Goal: Task Accomplishment & Management: Manage account settings

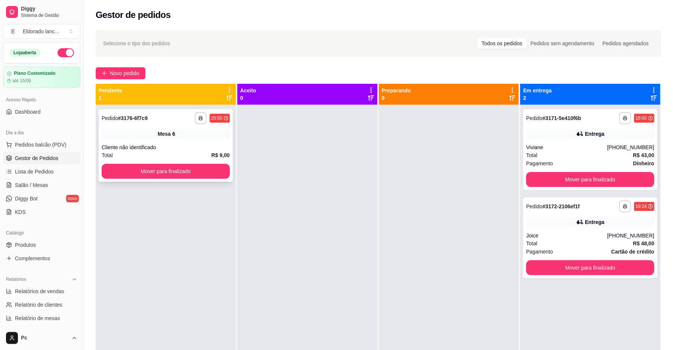
click at [204, 180] on div "**********" at bounding box center [166, 145] width 134 height 73
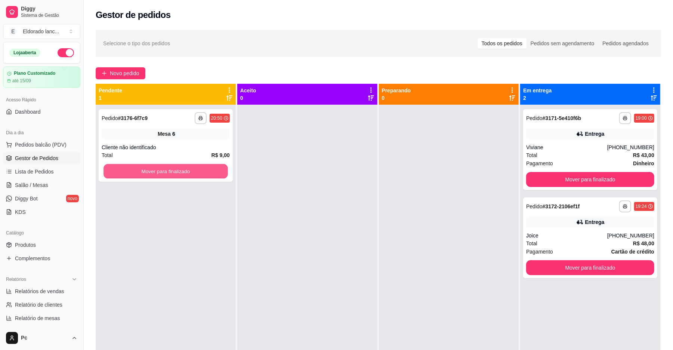
click at [189, 173] on button "Mover para finalizado" at bounding box center [166, 171] width 124 height 15
click at [189, 173] on button "Mover para finalizado" at bounding box center [166, 171] width 128 height 15
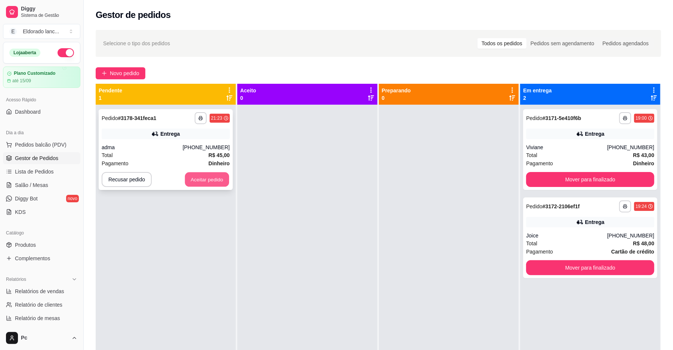
click at [207, 183] on button "Aceitar pedido" at bounding box center [207, 179] width 44 height 15
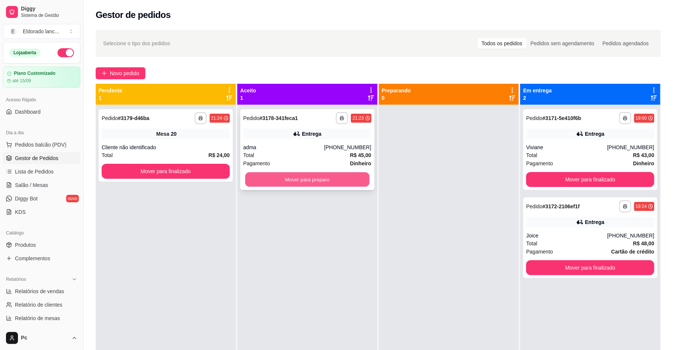
click at [301, 179] on button "Mover para preparo" at bounding box center [307, 179] width 124 height 15
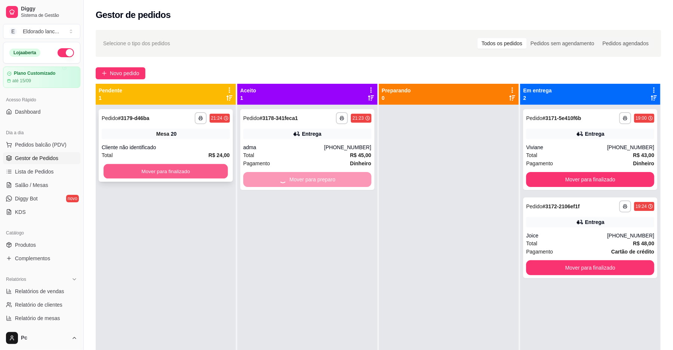
click at [182, 177] on button "Mover para finalizado" at bounding box center [166, 171] width 124 height 15
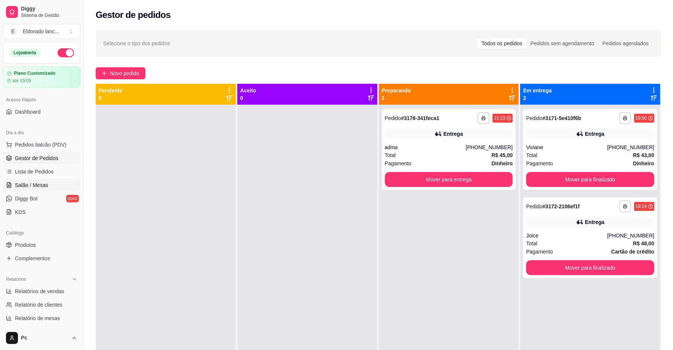
click at [58, 188] on link "Salão / Mesas" at bounding box center [41, 185] width 77 height 12
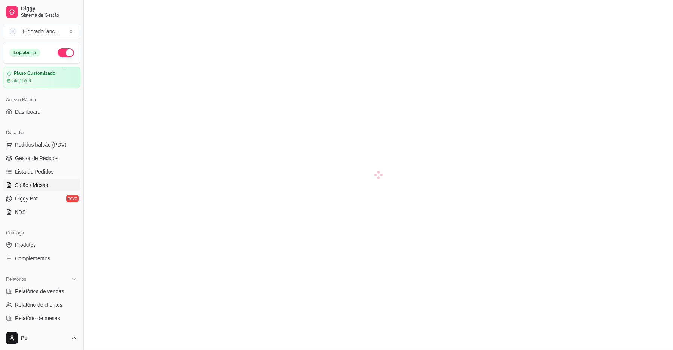
click at [58, 188] on link "Salão / Mesas" at bounding box center [41, 185] width 77 height 12
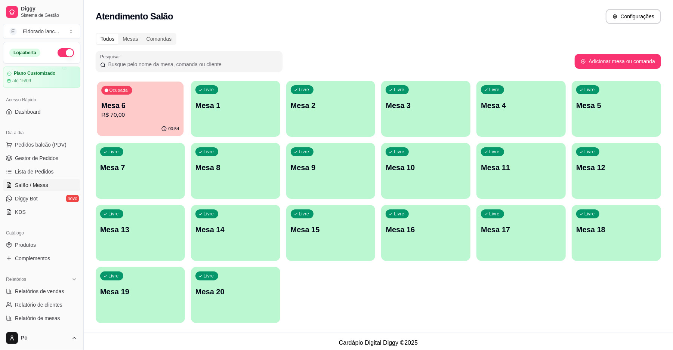
click at [156, 123] on div "00:54" at bounding box center [140, 129] width 87 height 14
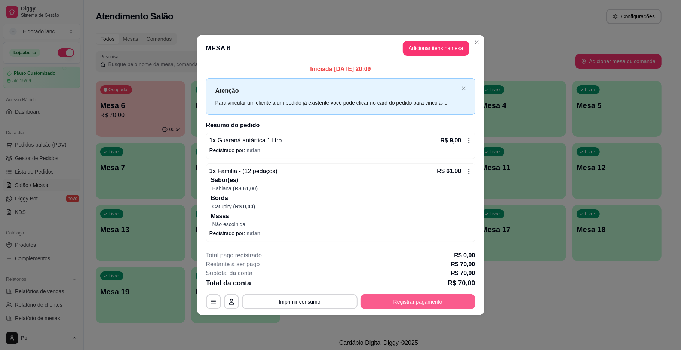
click at [404, 301] on button "Registrar pagamento" at bounding box center [417, 301] width 115 height 15
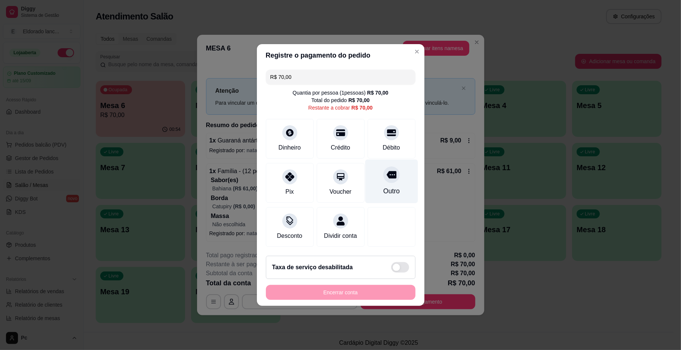
click at [389, 188] on div "Outro" at bounding box center [391, 191] width 16 height 10
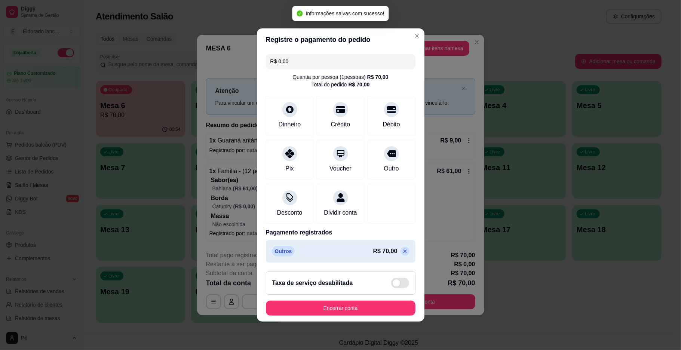
type input "R$ 0,00"
click at [354, 310] on button "Encerrar conta" at bounding box center [340, 308] width 145 height 15
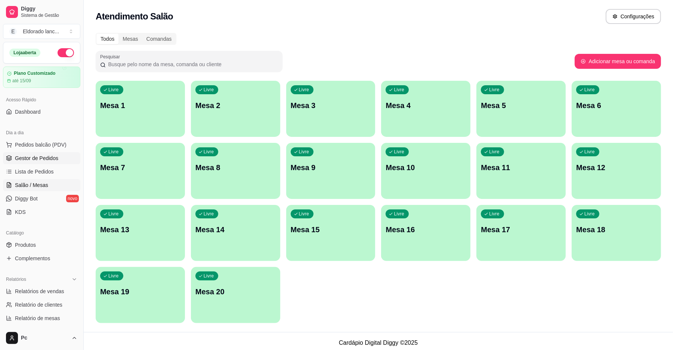
click at [44, 158] on span "Gestor de Pedidos" at bounding box center [36, 157] width 43 height 7
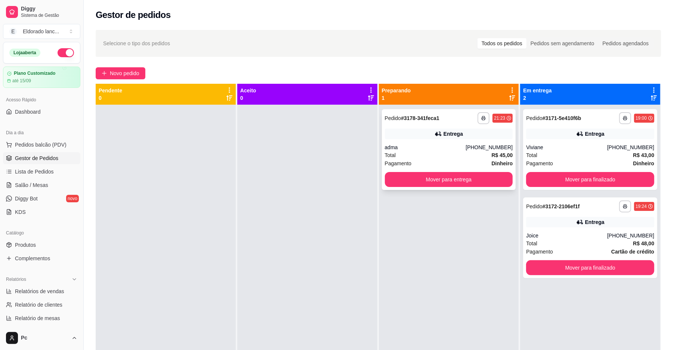
click at [429, 139] on div "**********" at bounding box center [449, 149] width 134 height 81
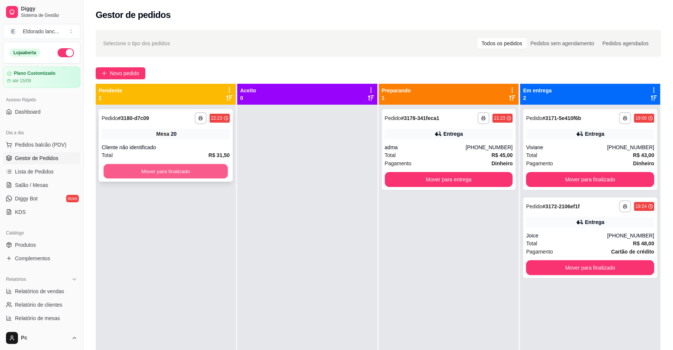
click at [182, 170] on button "Mover para finalizado" at bounding box center [166, 171] width 124 height 15
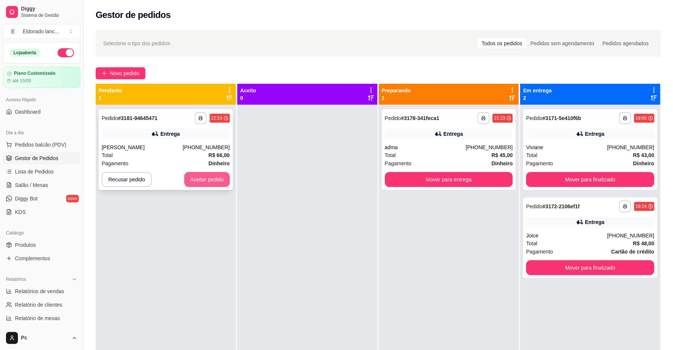
click at [207, 182] on button "Aceitar pedido" at bounding box center [207, 179] width 46 height 15
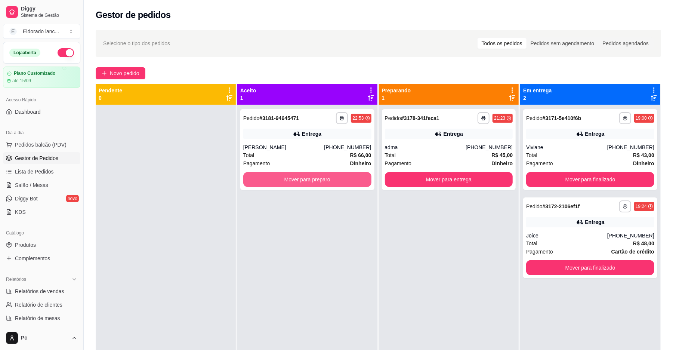
click at [305, 182] on button "Mover para preparo" at bounding box center [307, 179] width 128 height 15
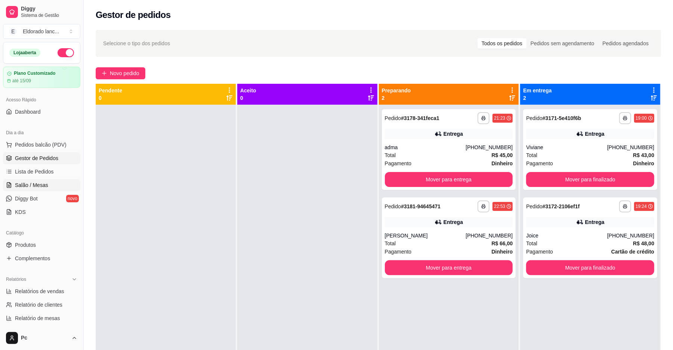
click at [40, 188] on span "Salão / Mesas" at bounding box center [31, 184] width 33 height 7
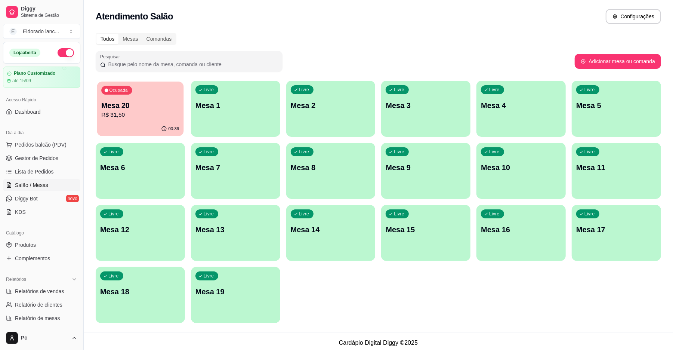
click at [97, 110] on div "Ocupada Mesa 20 R$ 31,50" at bounding box center [140, 102] width 87 height 40
click at [133, 111] on p "R$ 31,50" at bounding box center [140, 115] width 80 height 9
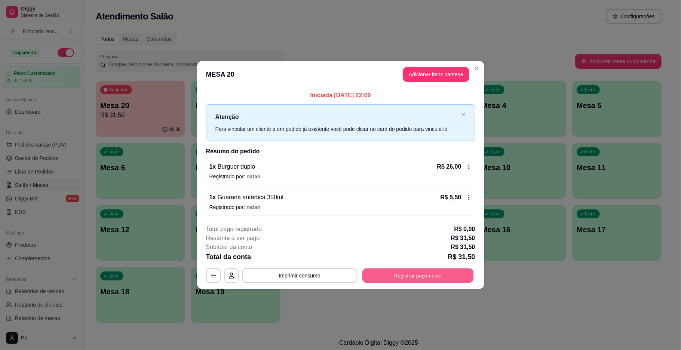
click at [397, 274] on button "Registrar pagamento" at bounding box center [417, 275] width 111 height 15
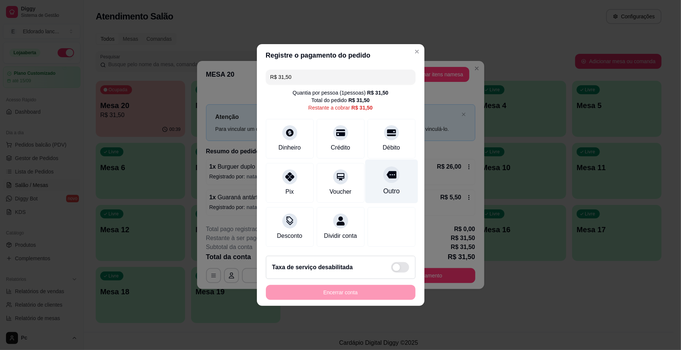
click at [386, 170] on icon at bounding box center [391, 175] width 10 height 10
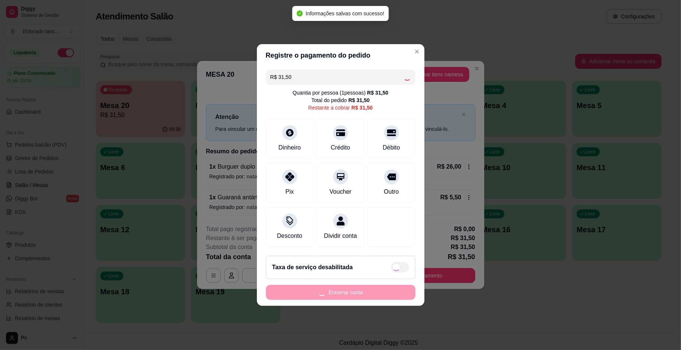
type input "R$ 0,00"
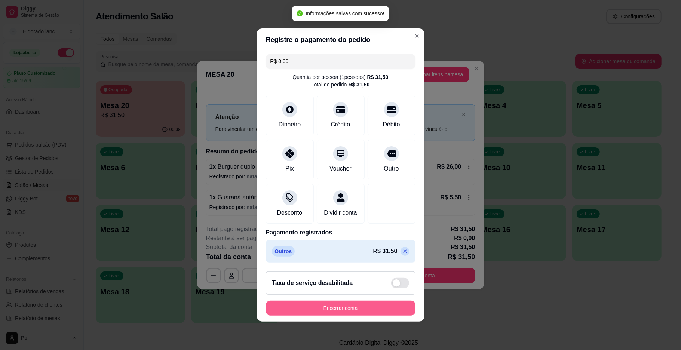
click at [387, 311] on button "Encerrar conta" at bounding box center [341, 308] width 150 height 15
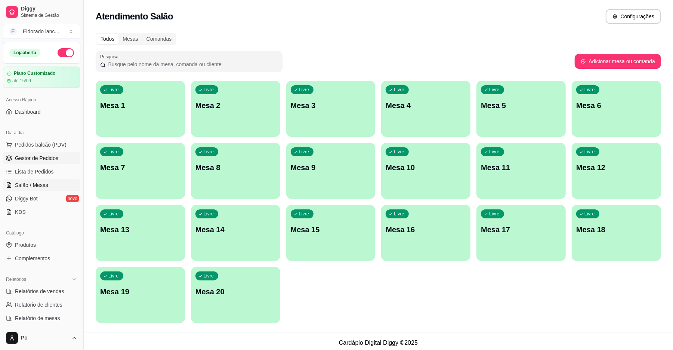
click at [55, 159] on span "Gestor de Pedidos" at bounding box center [36, 157] width 43 height 7
